Goal: Check status: Check status

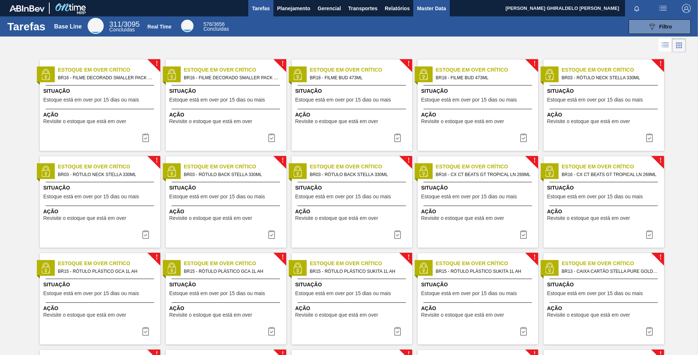
click at [444, 9] on span "Master Data" at bounding box center [431, 8] width 29 height 9
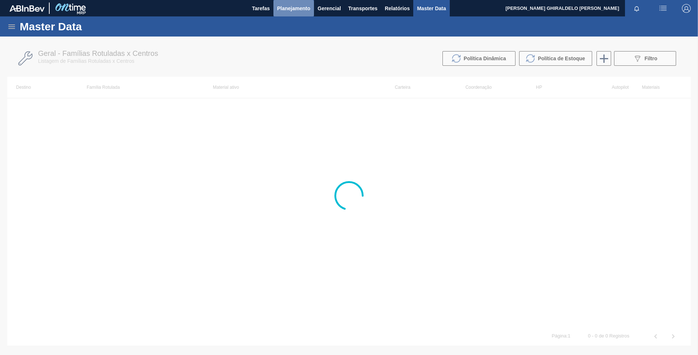
click at [285, 9] on span "Planejamento" at bounding box center [293, 8] width 33 height 9
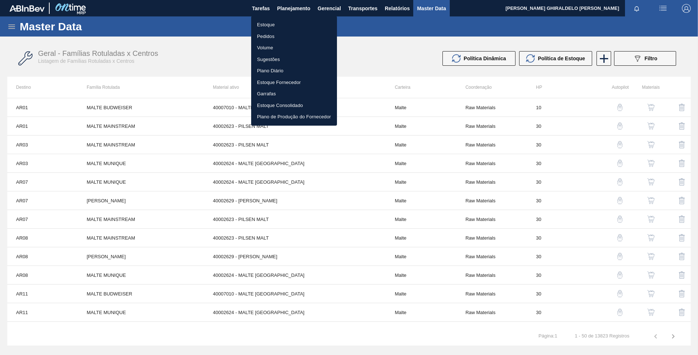
click at [272, 37] on li "Pedidos" at bounding box center [294, 37] width 86 height 12
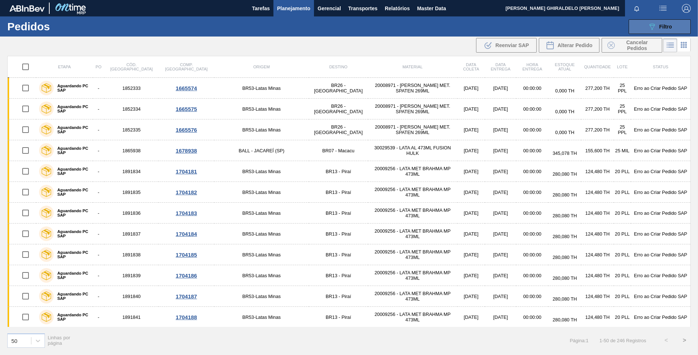
click at [658, 24] on div "089F7B8B-B2A5-4AFE-B5C0-19BA573D28AC Filtro" at bounding box center [660, 26] width 24 height 9
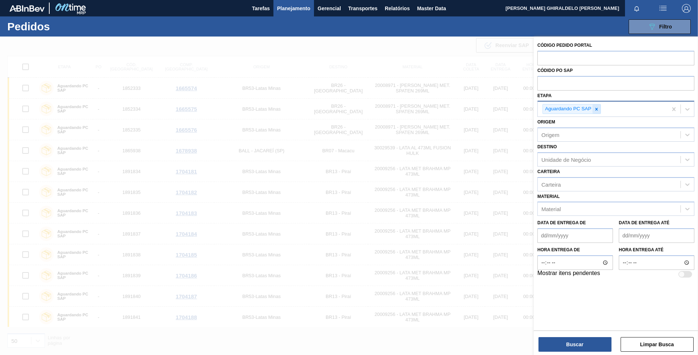
click at [595, 110] on icon at bounding box center [596, 109] width 5 height 5
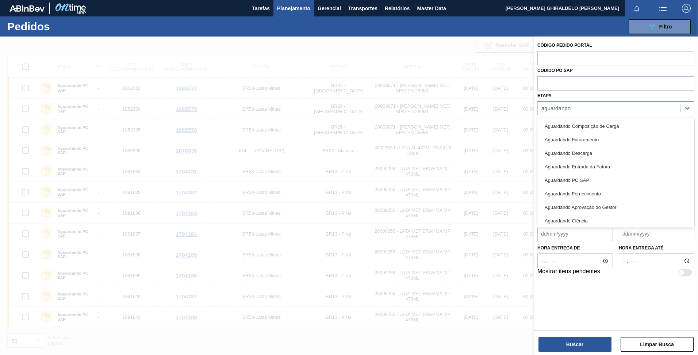
type input "aguardando"
click at [432, 30] on div "089F7B8B-B2A5-4AFE-B5C0-19BA573D28AC Filtro Código Pedido Portal Códido PO SAP …" at bounding box center [406, 27] width 578 height 22
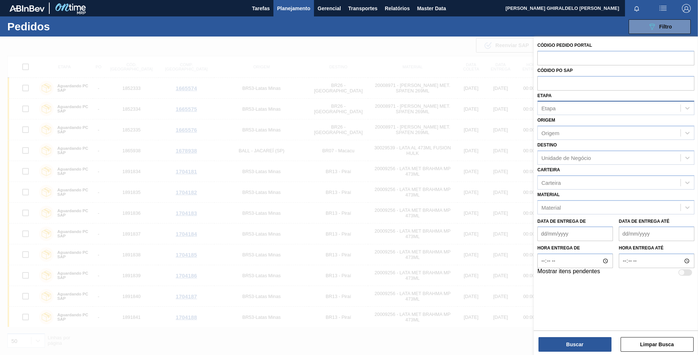
click at [453, 65] on div at bounding box center [349, 214] width 698 height 355
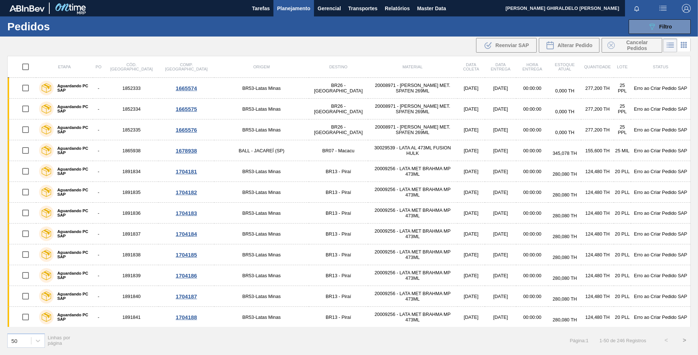
click at [687, 340] on button ">" at bounding box center [685, 340] width 18 height 18
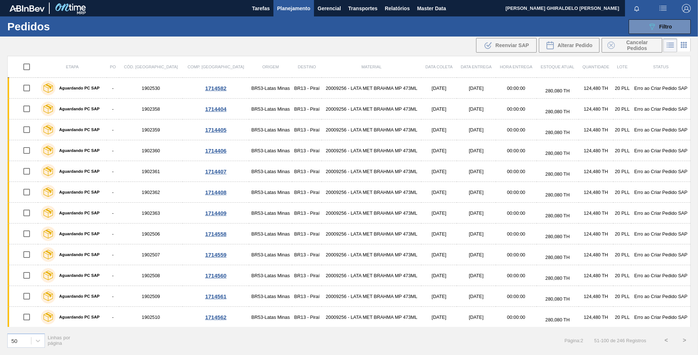
click at [687, 340] on button ">" at bounding box center [685, 340] width 18 height 18
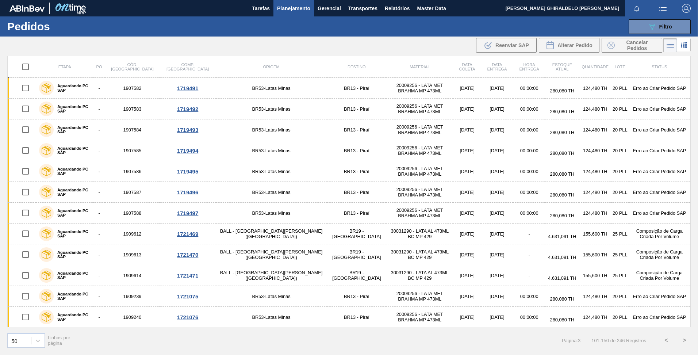
click at [686, 340] on button ">" at bounding box center [685, 340] width 18 height 18
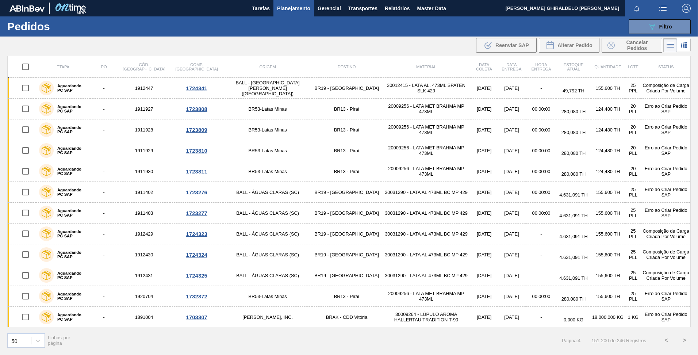
click at [686, 341] on button ">" at bounding box center [685, 340] width 18 height 18
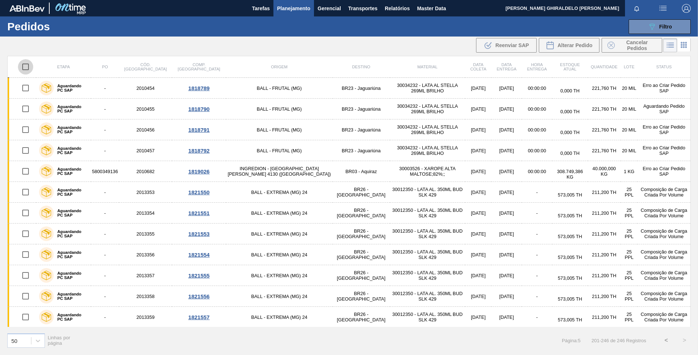
click at [25, 67] on input "checkbox" at bounding box center [25, 66] width 15 height 15
checkbox input "true"
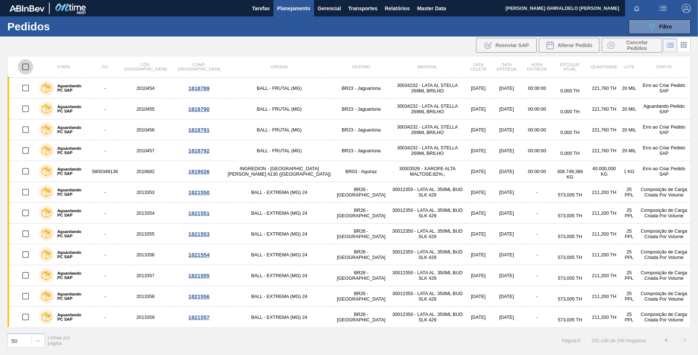
checkbox input "true"
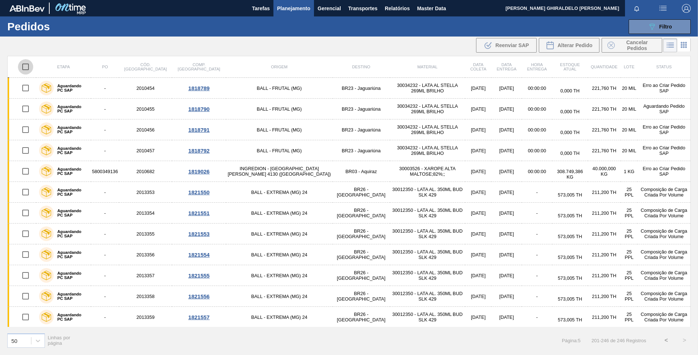
checkbox input "true"
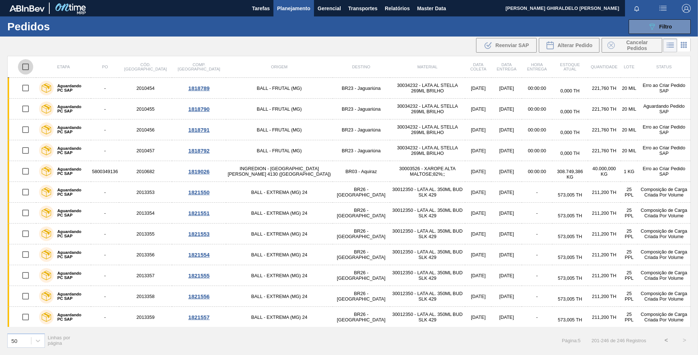
checkbox input "true"
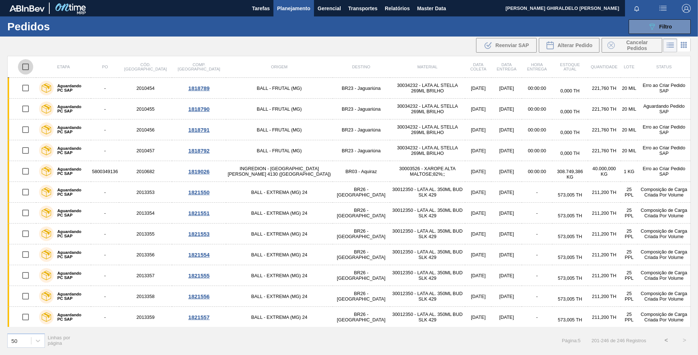
checkbox input "true"
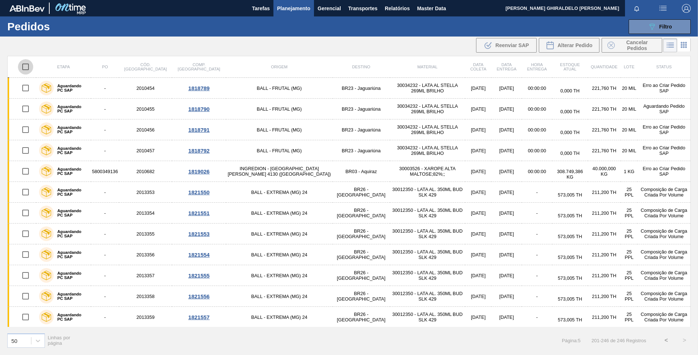
checkbox input "true"
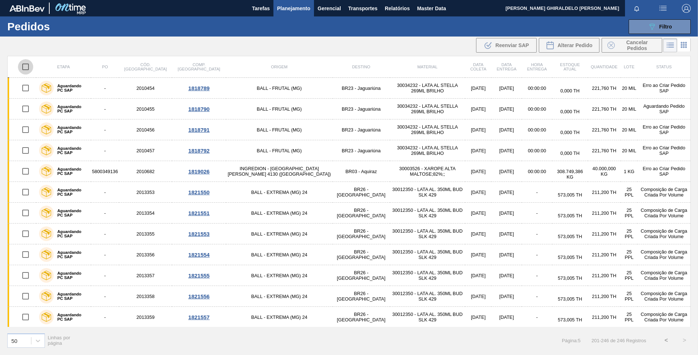
checkbox input "true"
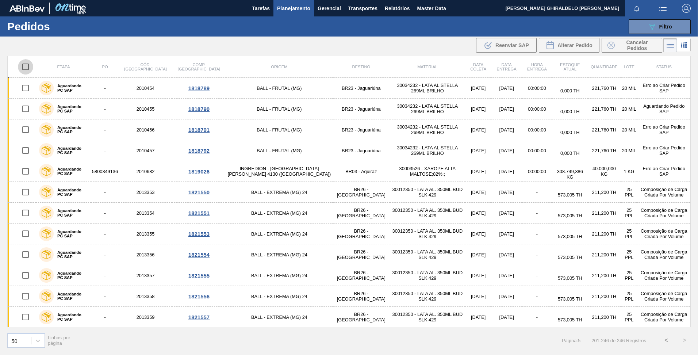
checkbox input "true"
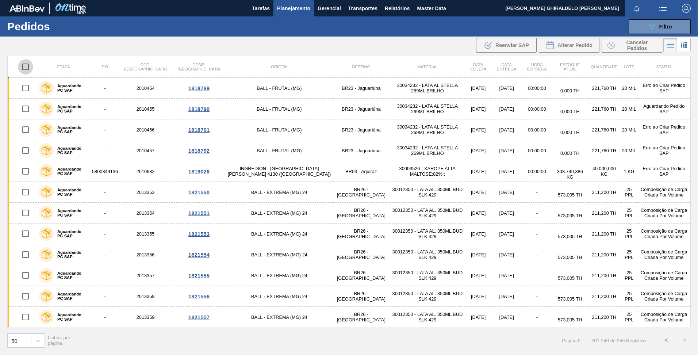
checkbox input "true"
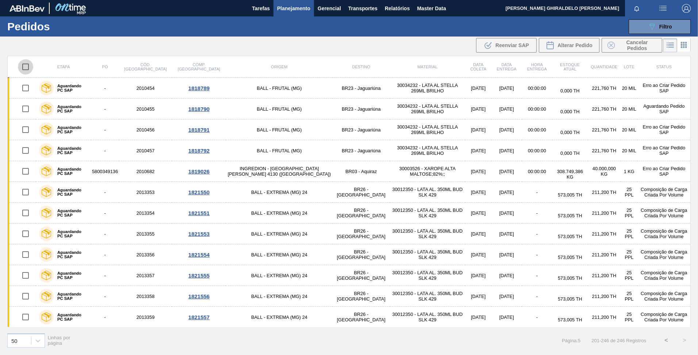
checkbox input "true"
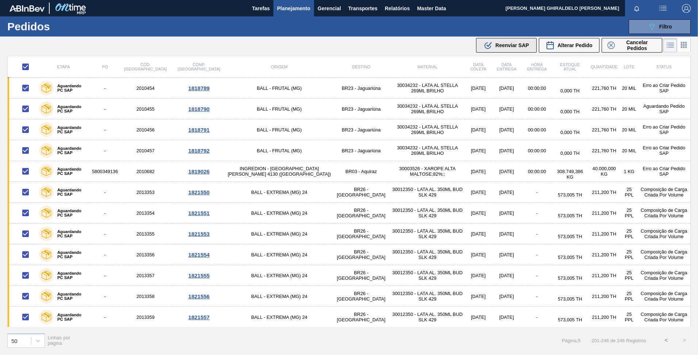
click at [513, 45] on span "Reenviar SAP" at bounding box center [513, 45] width 34 height 6
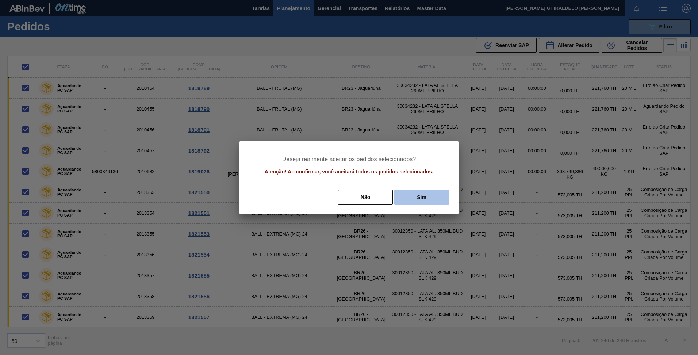
click at [422, 202] on button "Sim" at bounding box center [421, 197] width 55 height 15
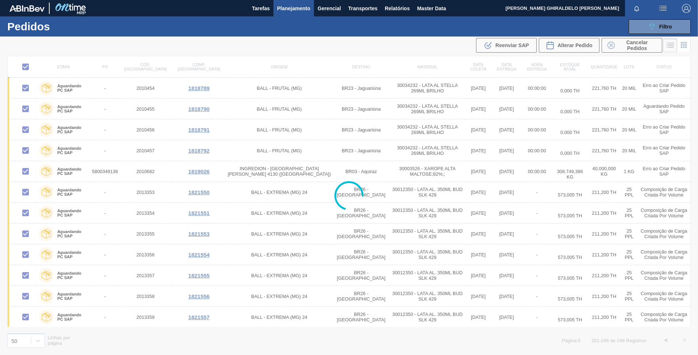
checkbox input "false"
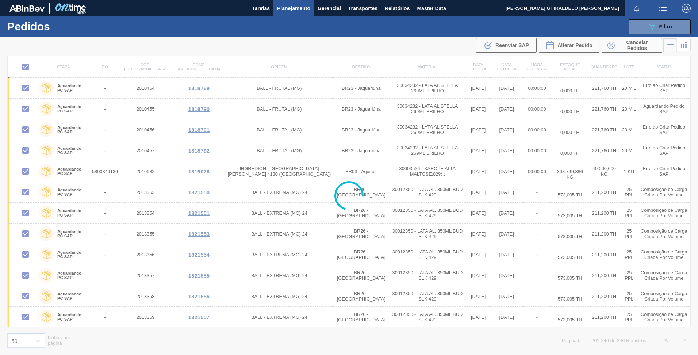
checkbox input "false"
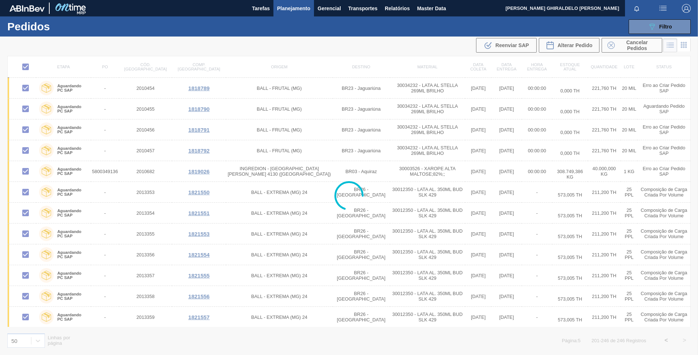
checkbox input "false"
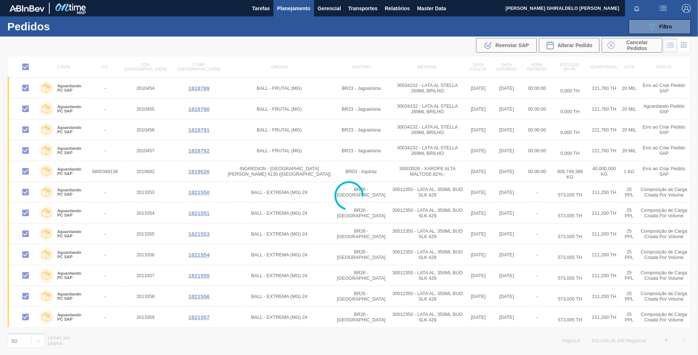
checkbox input "false"
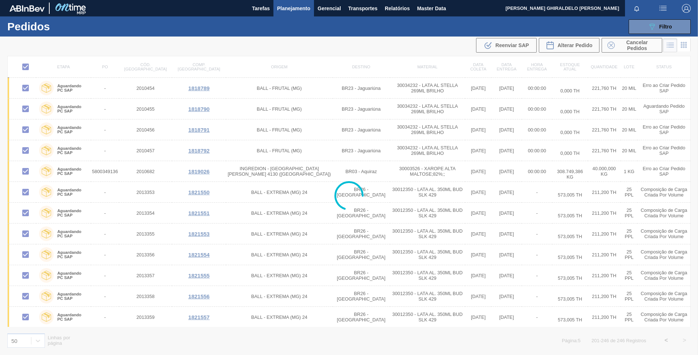
checkbox input "false"
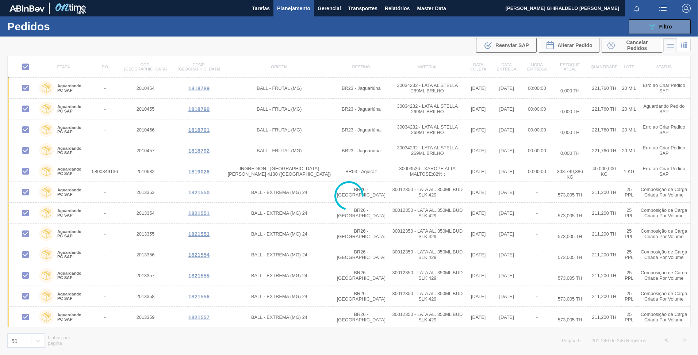
checkbox input "false"
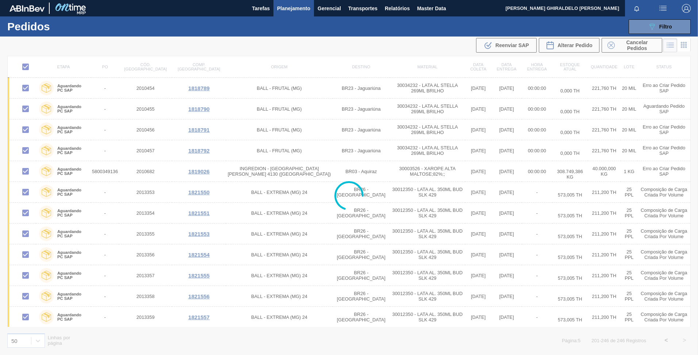
checkbox input "false"
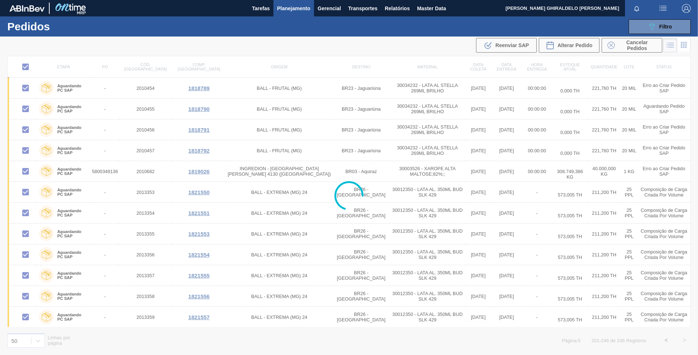
checkbox input "false"
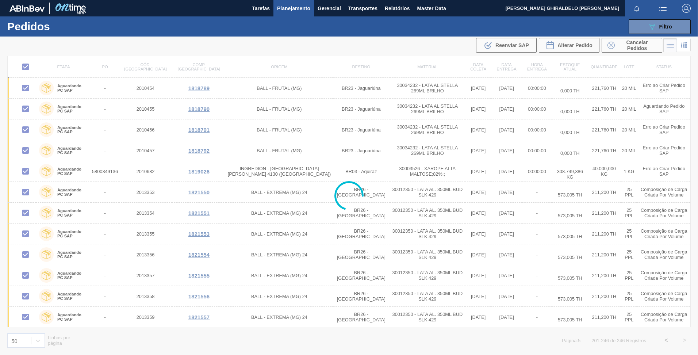
checkbox input "false"
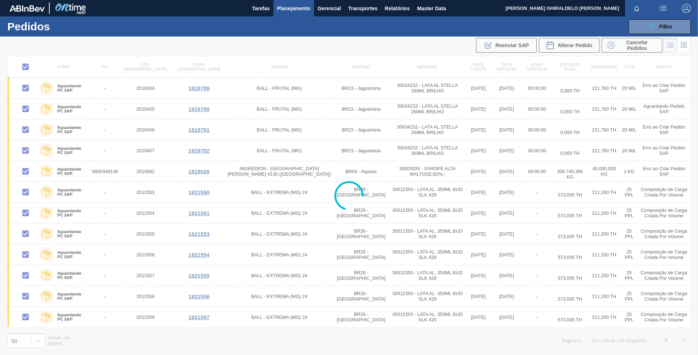
checkbox input "false"
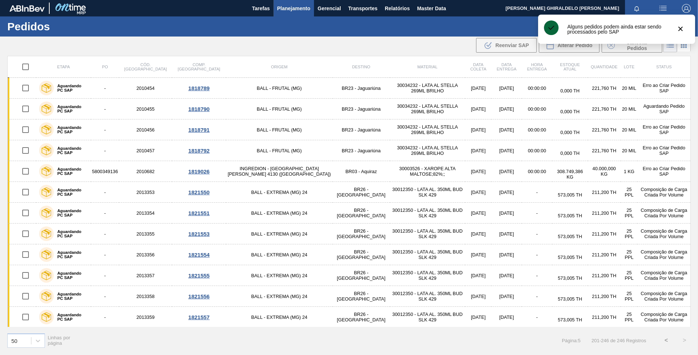
click at [667, 340] on button "<" at bounding box center [666, 340] width 18 height 18
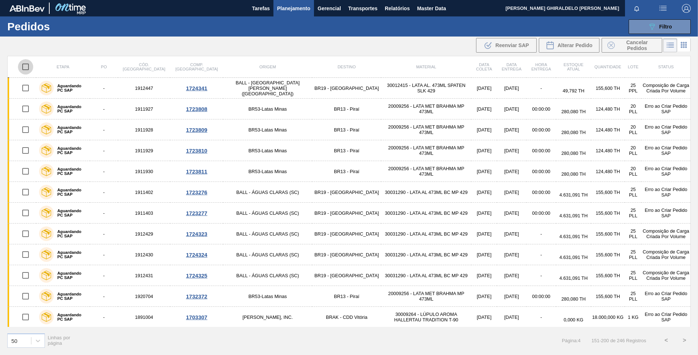
click at [24, 68] on input "checkbox" at bounding box center [25, 66] width 15 height 15
checkbox input "true"
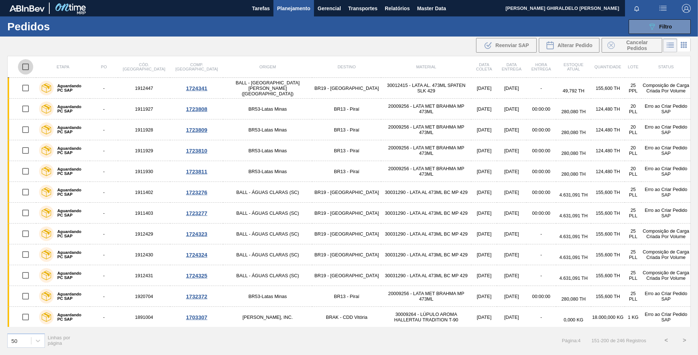
checkbox input "true"
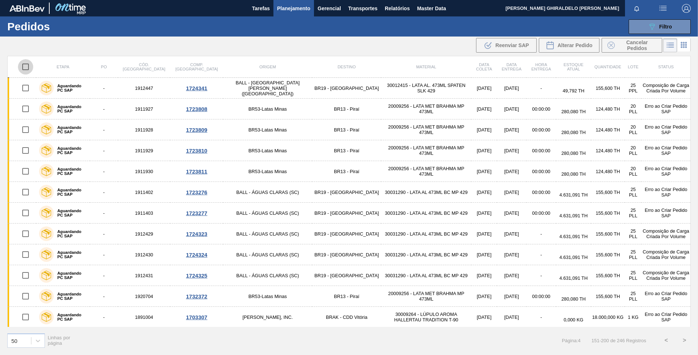
checkbox input "true"
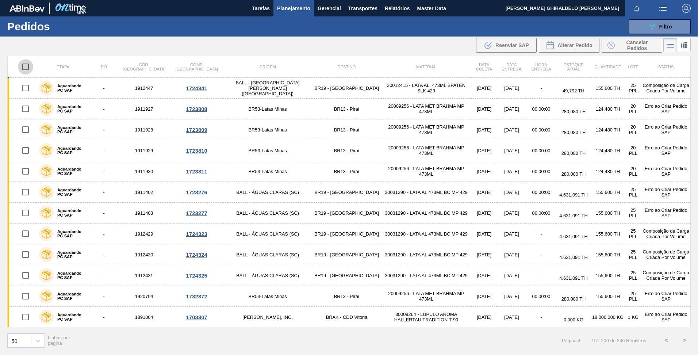
checkbox input "true"
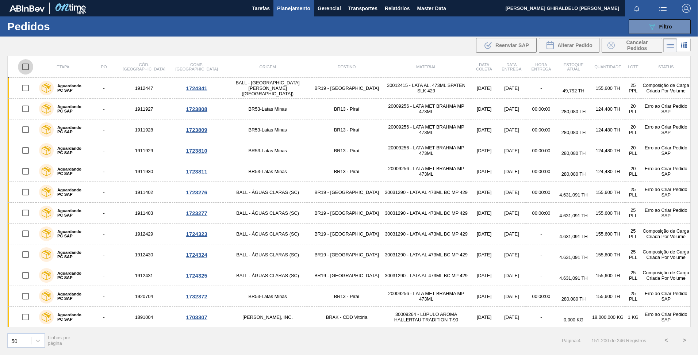
checkbox input "true"
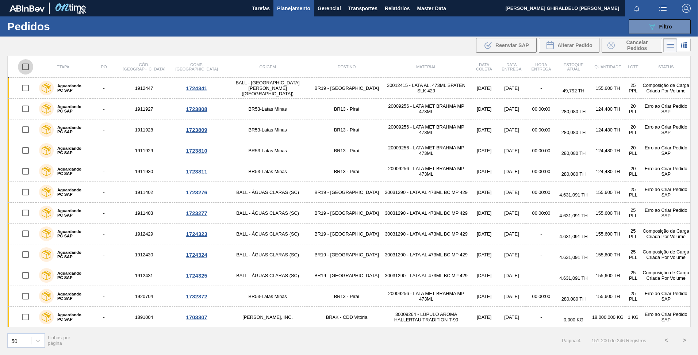
checkbox input "true"
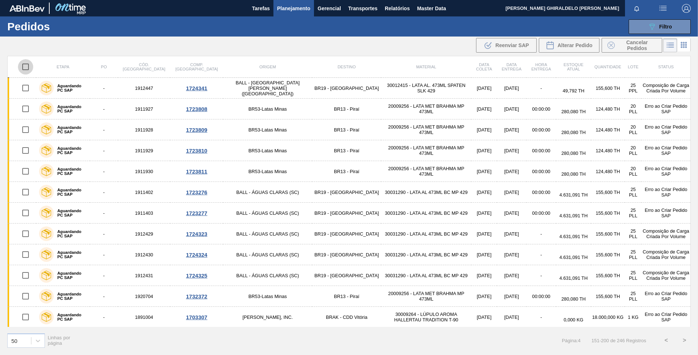
checkbox input "true"
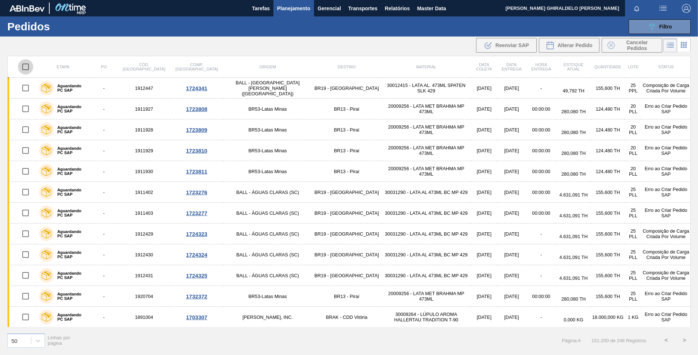
checkbox input "true"
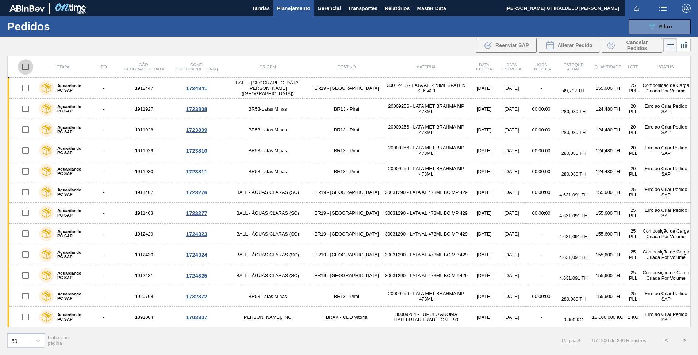
checkbox input "true"
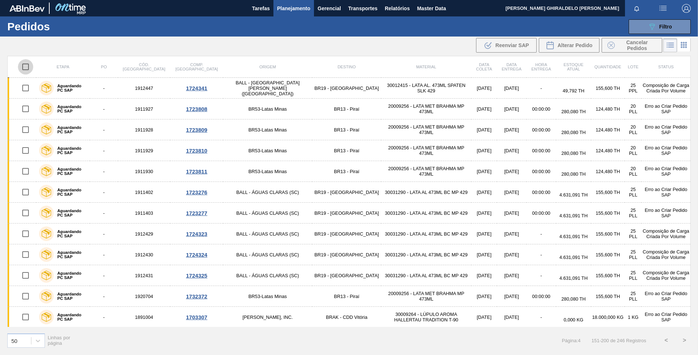
checkbox input "true"
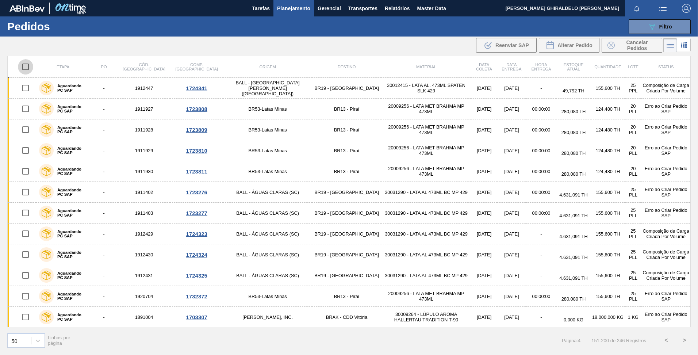
checkbox input "true"
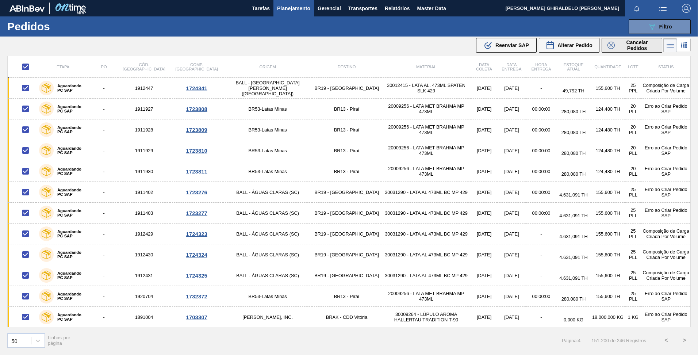
click at [632, 47] on span "Cancelar Pedidos" at bounding box center [637, 45] width 39 height 12
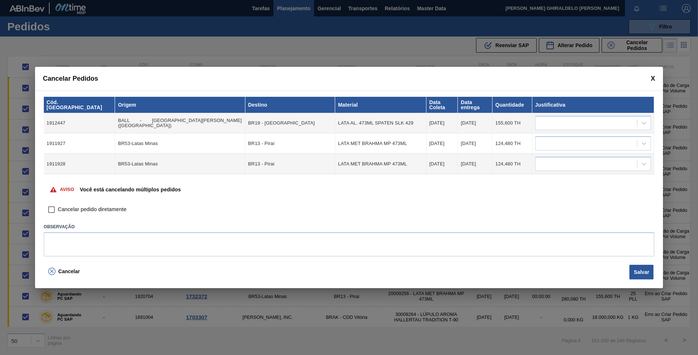
click at [653, 81] on span at bounding box center [653, 79] width 4 height 8
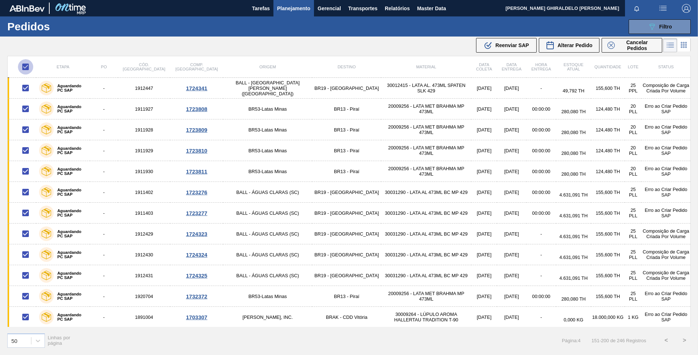
click at [31, 67] on input "checkbox" at bounding box center [25, 66] width 15 height 15
checkbox input "false"
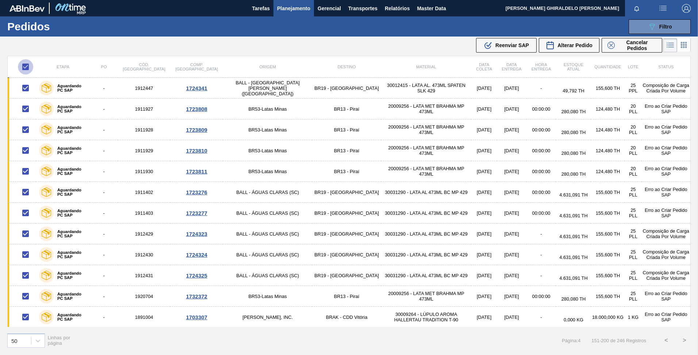
checkbox input "false"
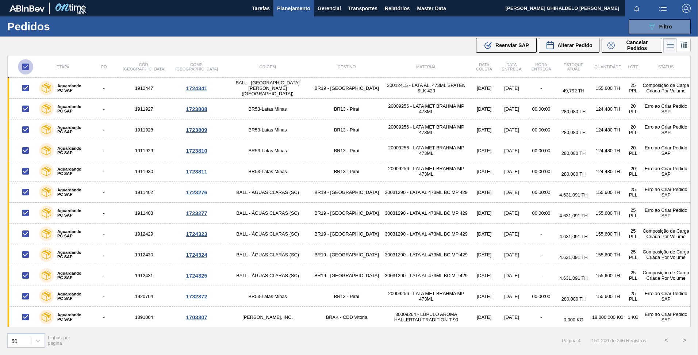
checkbox input "false"
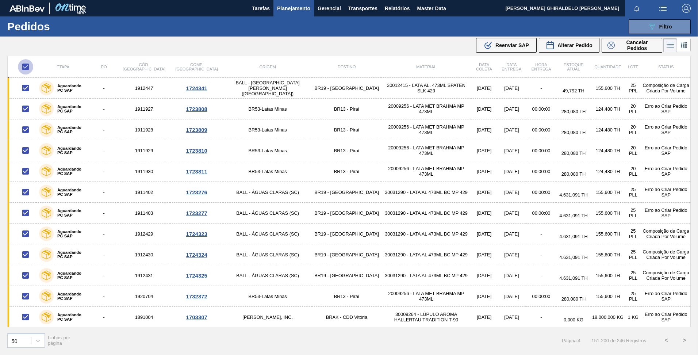
checkbox input "false"
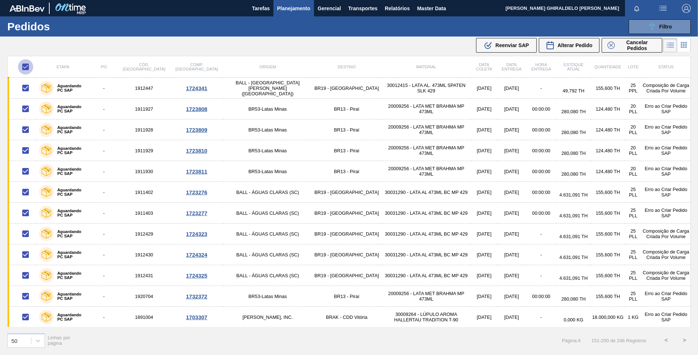
checkbox input "false"
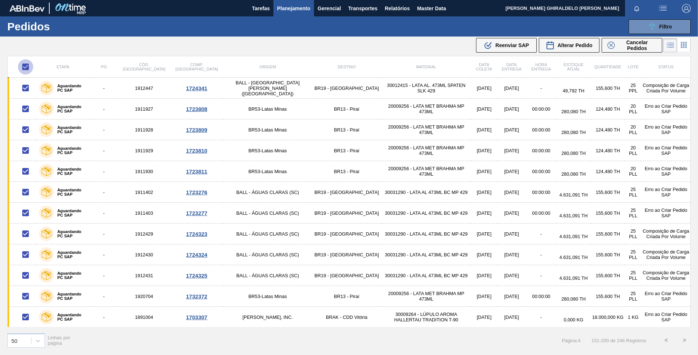
checkbox input "false"
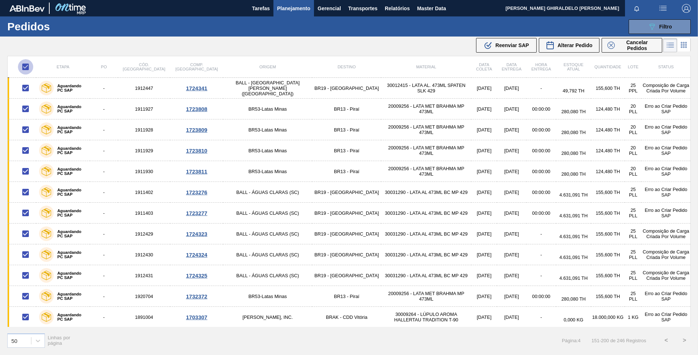
checkbox input "false"
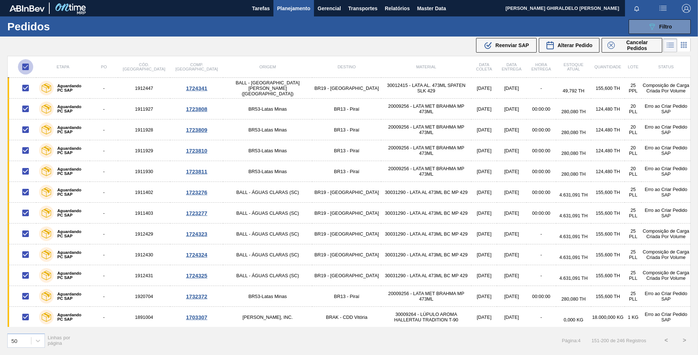
checkbox input "false"
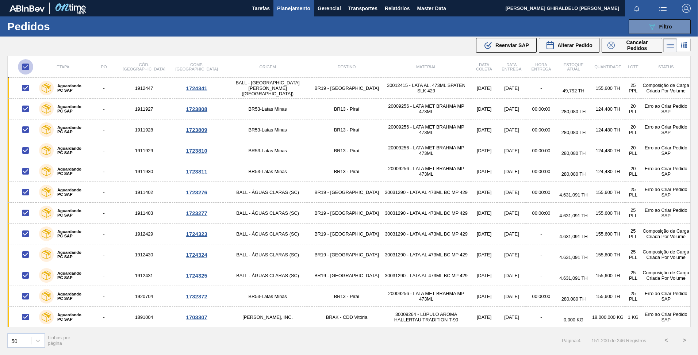
checkbox input "false"
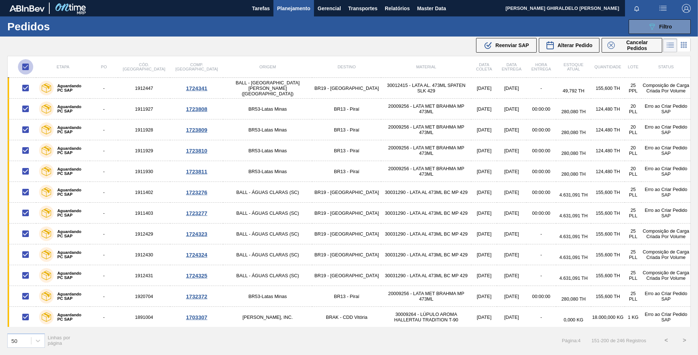
checkbox input "false"
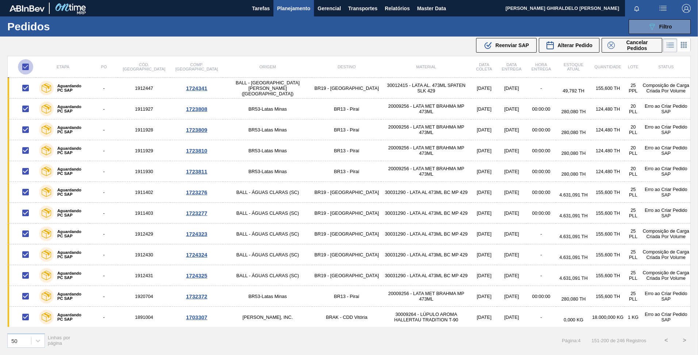
checkbox input "false"
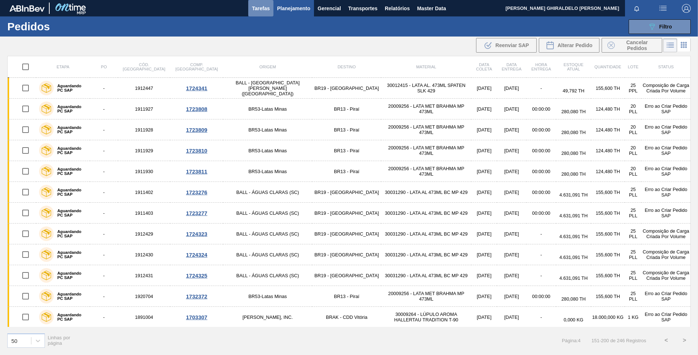
click at [262, 8] on span "Tarefas" at bounding box center [261, 8] width 18 height 9
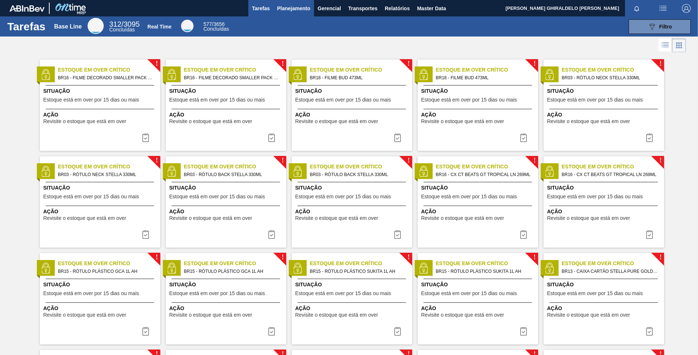
click at [296, 5] on span "Planejamento" at bounding box center [293, 8] width 33 height 9
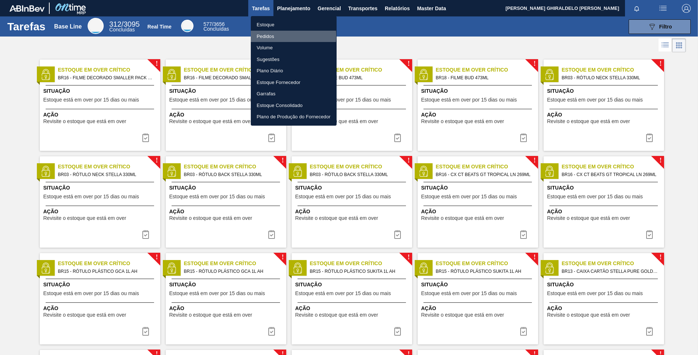
click at [262, 35] on li "Pedidos" at bounding box center [294, 37] width 86 height 12
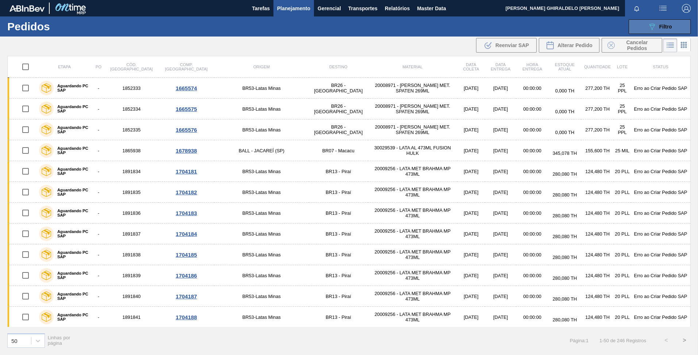
click at [652, 30] on icon "089F7B8B-B2A5-4AFE-B5C0-19BA573D28AC" at bounding box center [652, 26] width 9 height 9
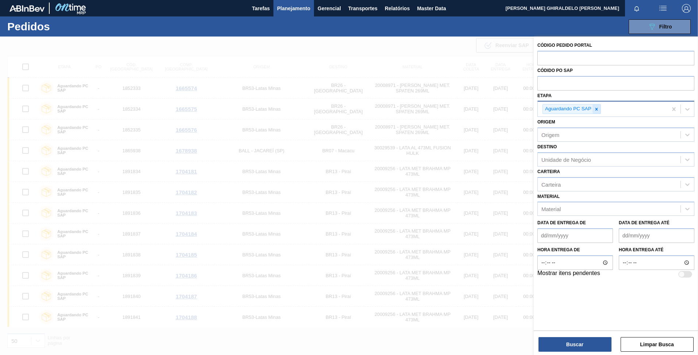
click at [598, 108] on icon at bounding box center [596, 109] width 5 height 5
type input "aguar"
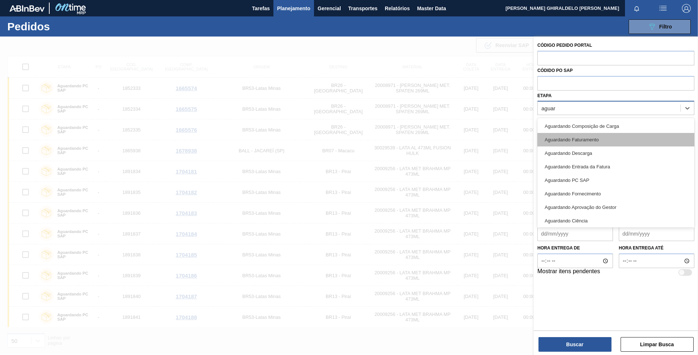
click at [584, 143] on div "Aguardando Faturamento" at bounding box center [616, 140] width 157 height 14
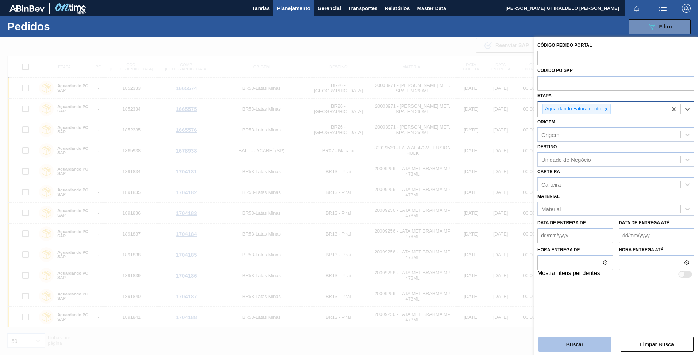
click at [574, 340] on button "Buscar" at bounding box center [575, 344] width 73 height 15
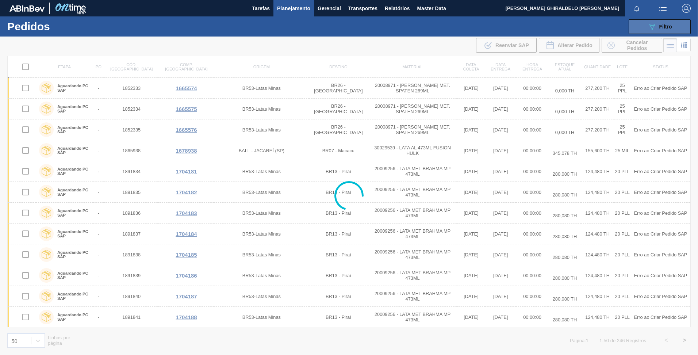
click at [664, 28] on span "Filtro" at bounding box center [666, 27] width 13 height 6
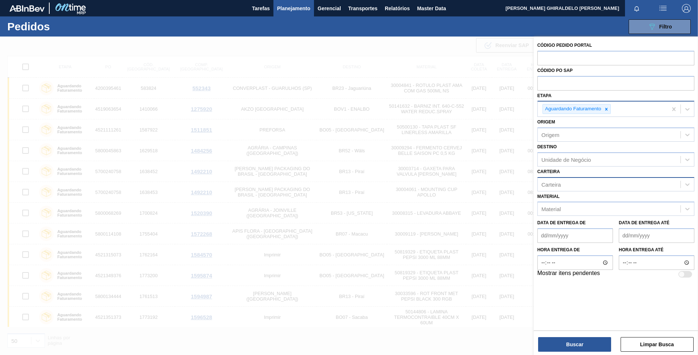
click at [574, 182] on div "Carteira" at bounding box center [609, 184] width 143 height 11
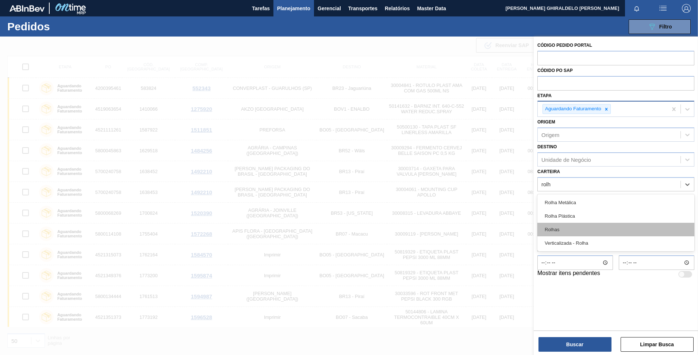
click at [560, 229] on div "Rolhas" at bounding box center [616, 230] width 157 height 14
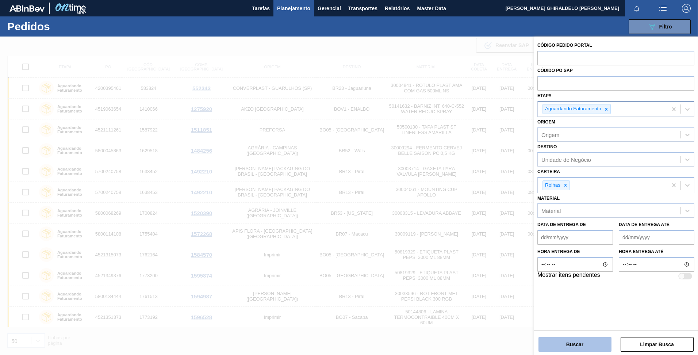
click at [585, 342] on button "Buscar" at bounding box center [575, 344] width 73 height 15
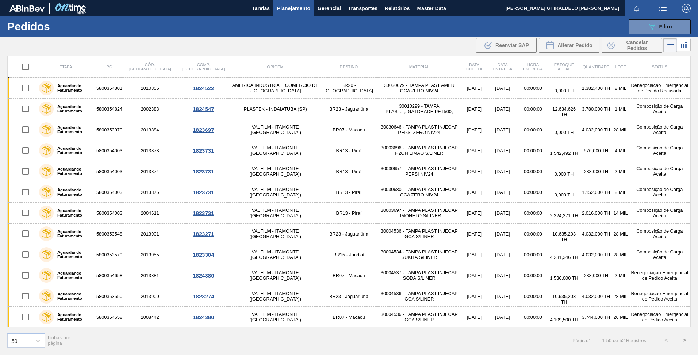
click at [688, 341] on button ">" at bounding box center [685, 340] width 18 height 18
